Goal: Information Seeking & Learning: Compare options

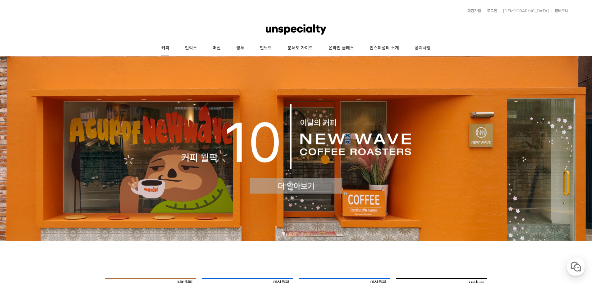
click at [172, 46] on link "커피" at bounding box center [166, 48] width 24 height 16
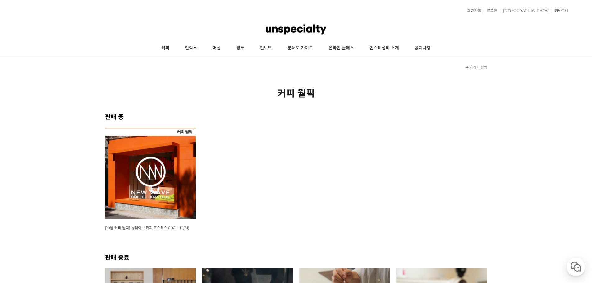
click at [169, 172] on img at bounding box center [150, 173] width 91 height 91
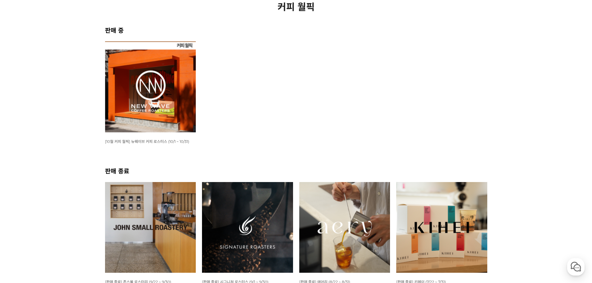
scroll to position [186, 0]
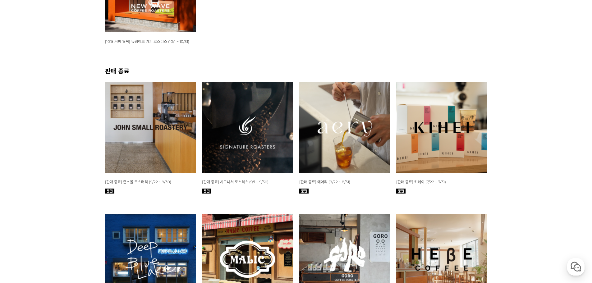
click at [238, 130] on img at bounding box center [247, 127] width 91 height 91
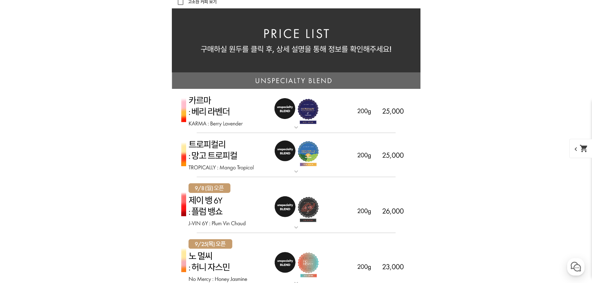
scroll to position [1398, 0]
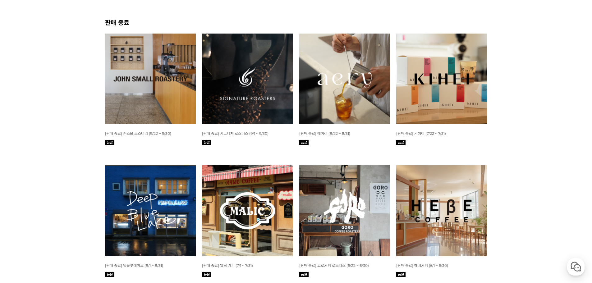
scroll to position [234, 0]
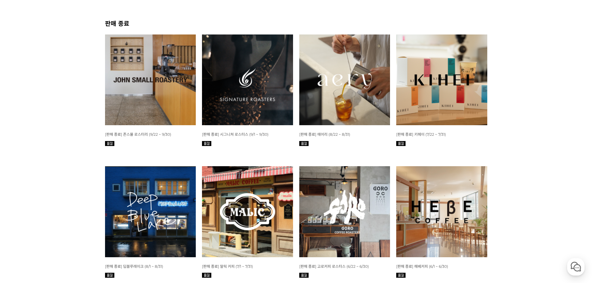
click at [163, 93] on img at bounding box center [150, 79] width 91 height 91
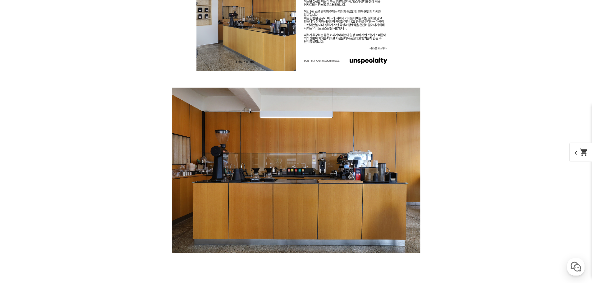
scroll to position [932, 0]
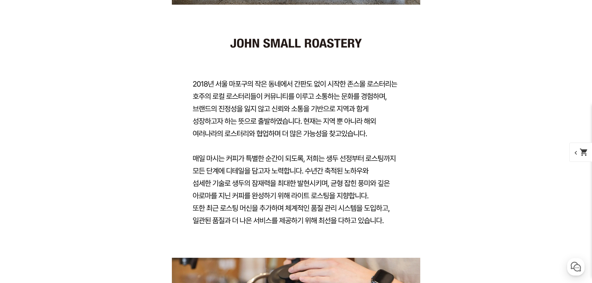
drag, startPoint x: 310, startPoint y: 126, endPoint x: 489, endPoint y: 126, distance: 178.1
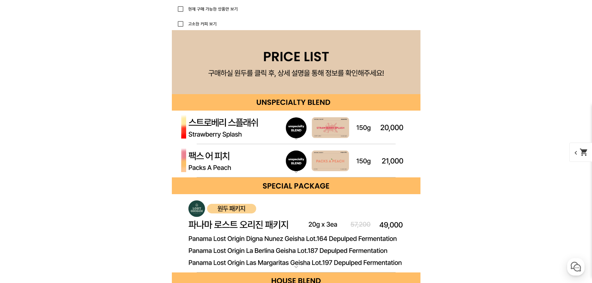
scroll to position [1709, 0]
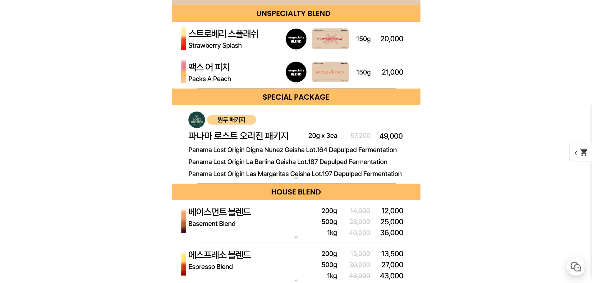
click at [240, 43] on img at bounding box center [296, 39] width 249 height 34
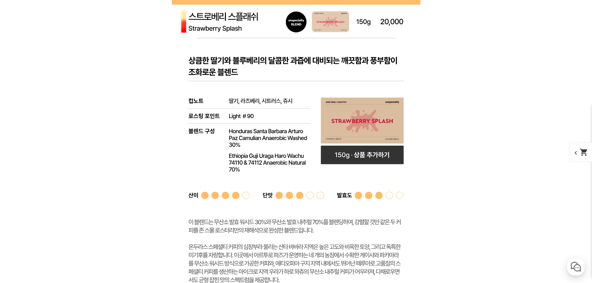
scroll to position [1740, 0]
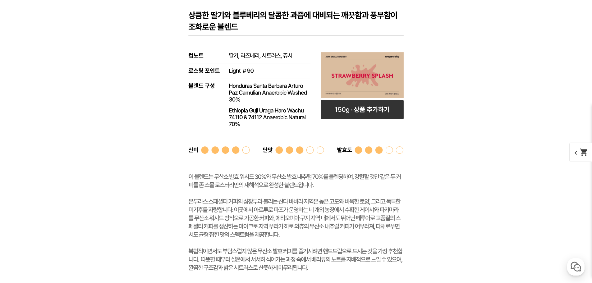
scroll to position [1771, 0]
drag, startPoint x: 474, startPoint y: 167, endPoint x: 487, endPoint y: 166, distance: 13.1
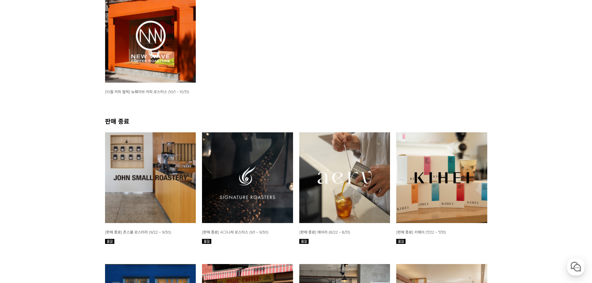
scroll to position [124, 0]
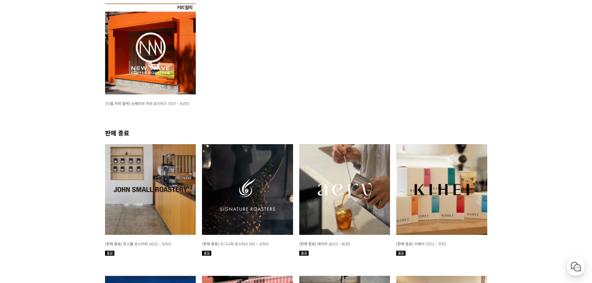
click at [158, 71] on img at bounding box center [150, 48] width 91 height 91
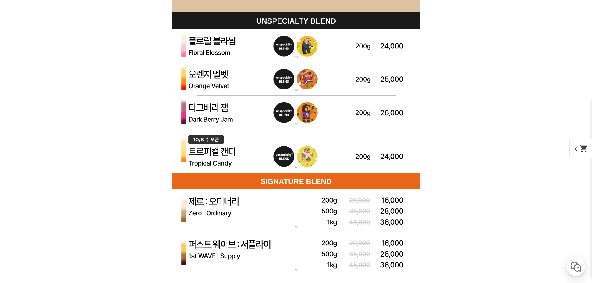
click at [237, 113] on img at bounding box center [296, 113] width 249 height 34
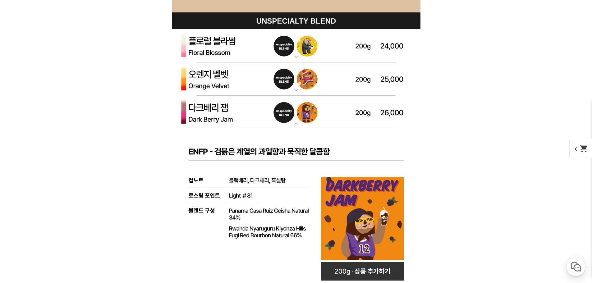
click at [260, 120] on img at bounding box center [296, 113] width 249 height 34
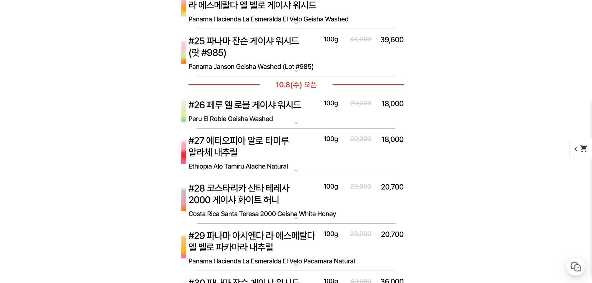
scroll to position [3070, 0]
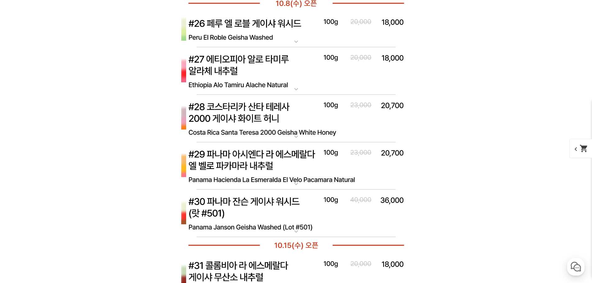
click at [272, 81] on img at bounding box center [296, 71] width 249 height 48
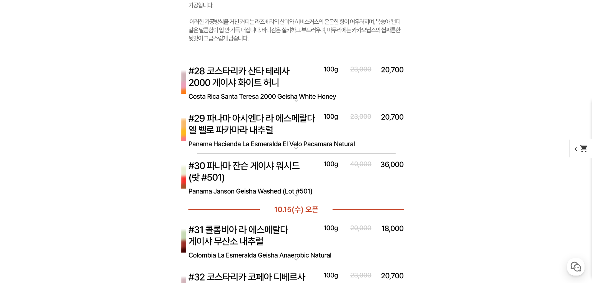
scroll to position [3319, 0]
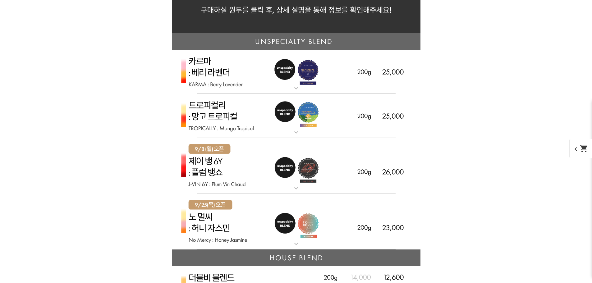
scroll to position [1616, 0]
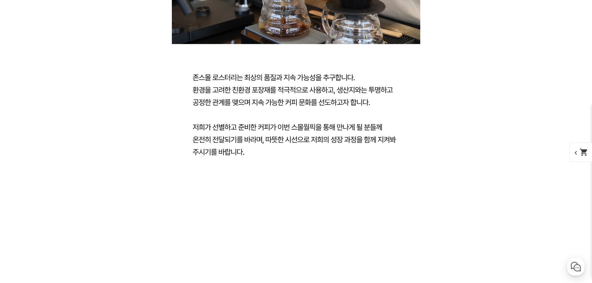
scroll to position [1336, 0]
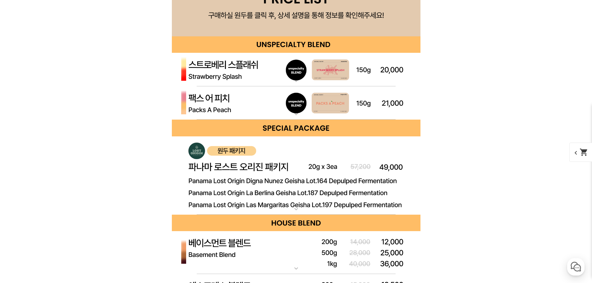
click at [238, 73] on img at bounding box center [296, 70] width 249 height 34
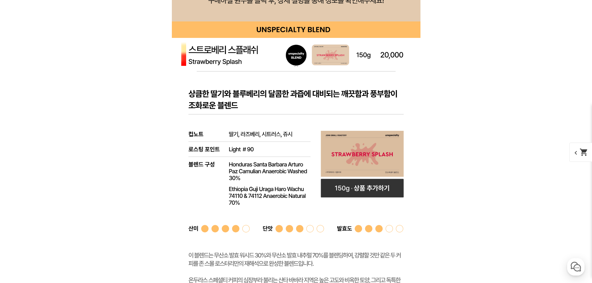
scroll to position [1709, 0]
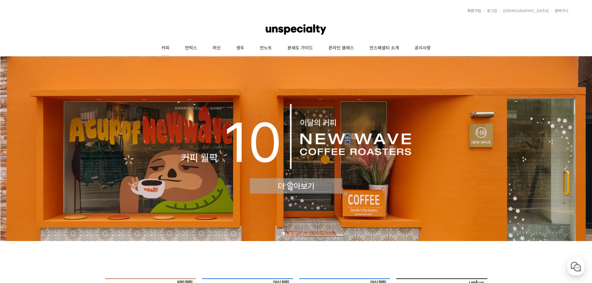
click at [170, 48] on link "커피" at bounding box center [166, 48] width 24 height 16
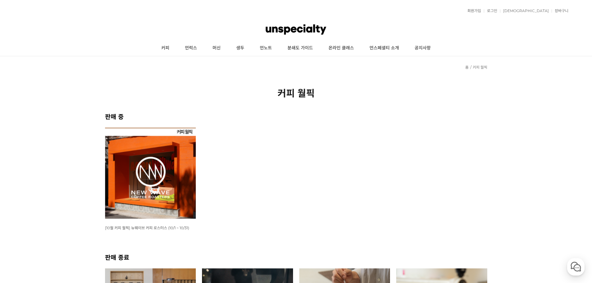
click at [153, 170] on img at bounding box center [150, 173] width 91 height 91
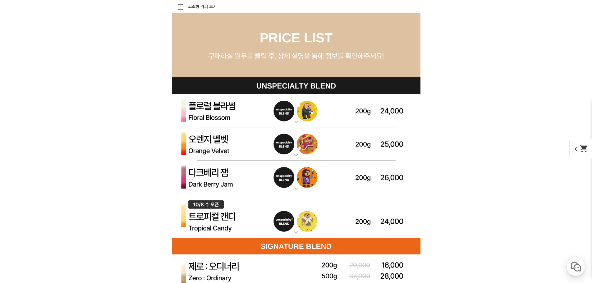
scroll to position [1802, 0]
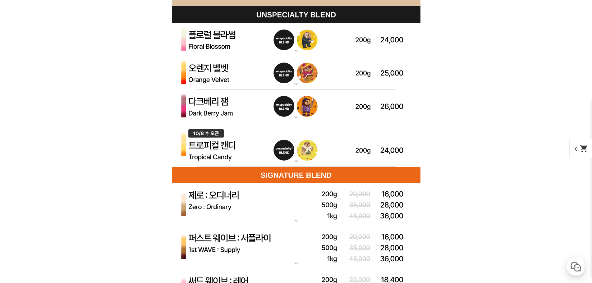
click at [232, 44] on img at bounding box center [296, 40] width 249 height 34
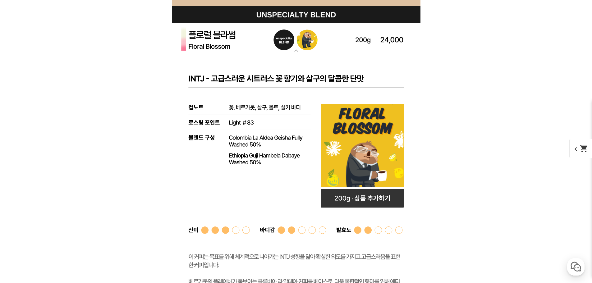
click at [252, 41] on img at bounding box center [296, 40] width 249 height 34
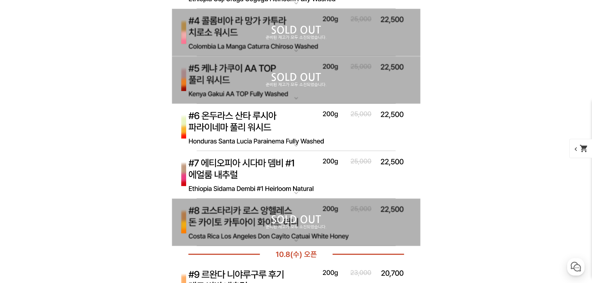
scroll to position [2269, 0]
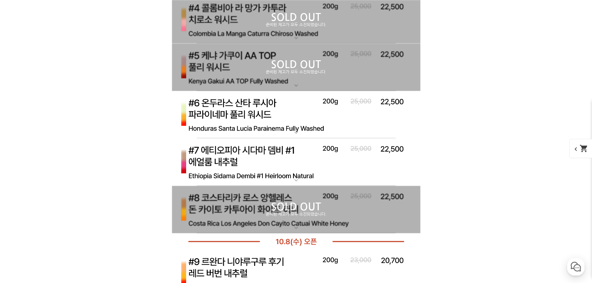
scroll to position [2979, 0]
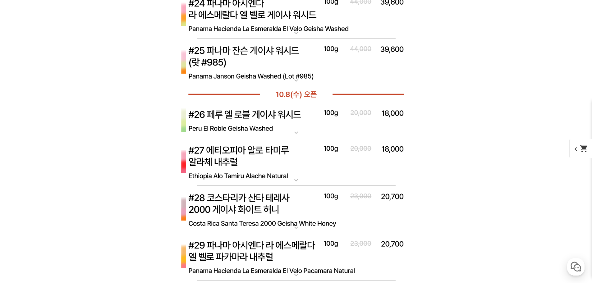
click at [273, 164] on img at bounding box center [296, 162] width 249 height 48
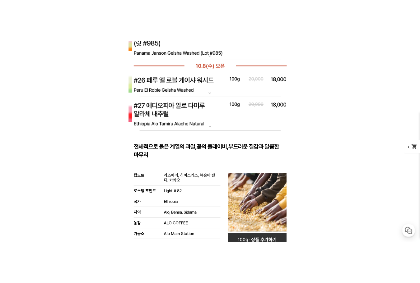
scroll to position [3073, 0]
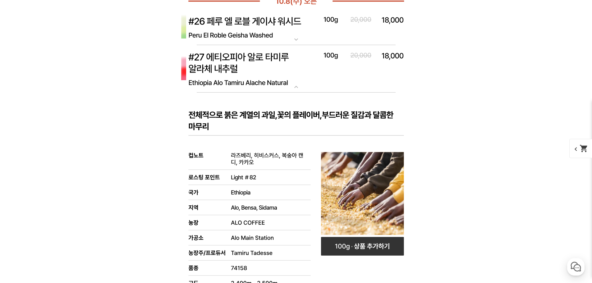
drag, startPoint x: 218, startPoint y: 68, endPoint x: 504, endPoint y: 101, distance: 288.4
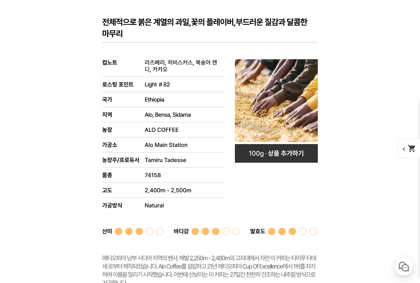
scroll to position [3135, 0]
